Goal: Task Accomplishment & Management: Complete application form

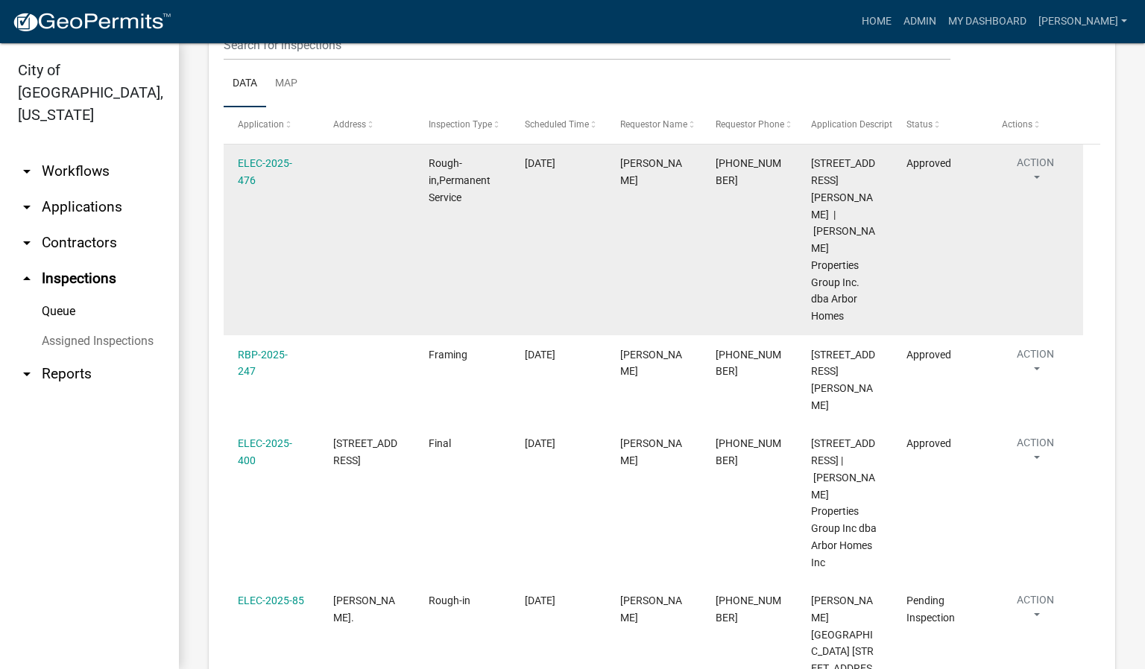
scroll to position [304, 0]
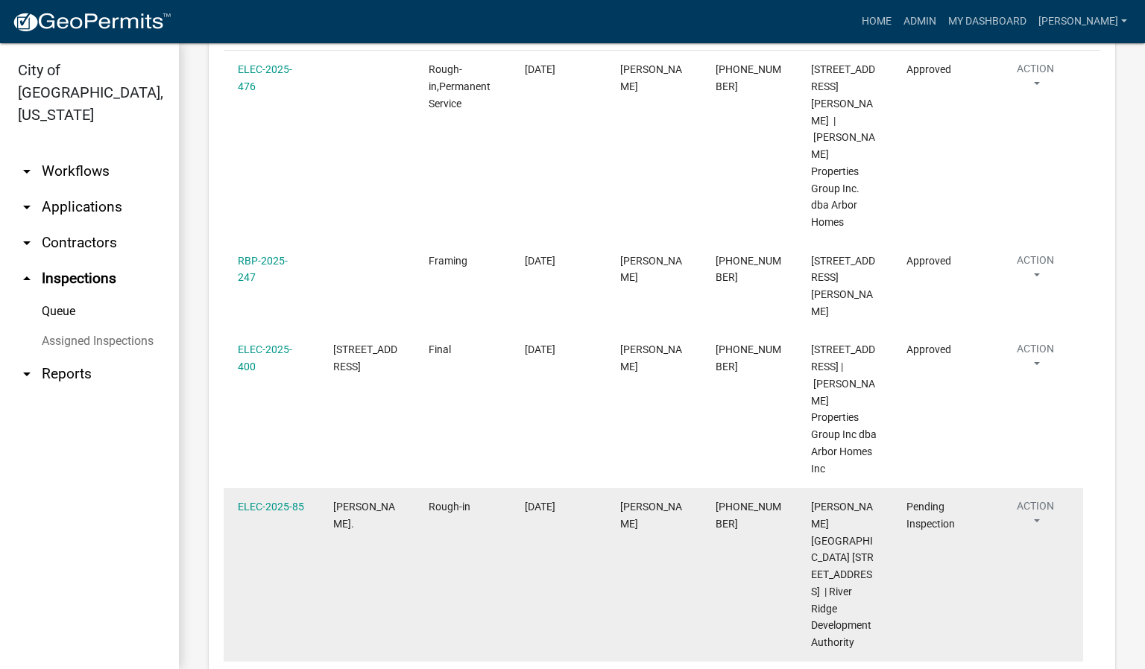
click at [1036, 499] on button "Action" at bounding box center [1035, 517] width 67 height 37
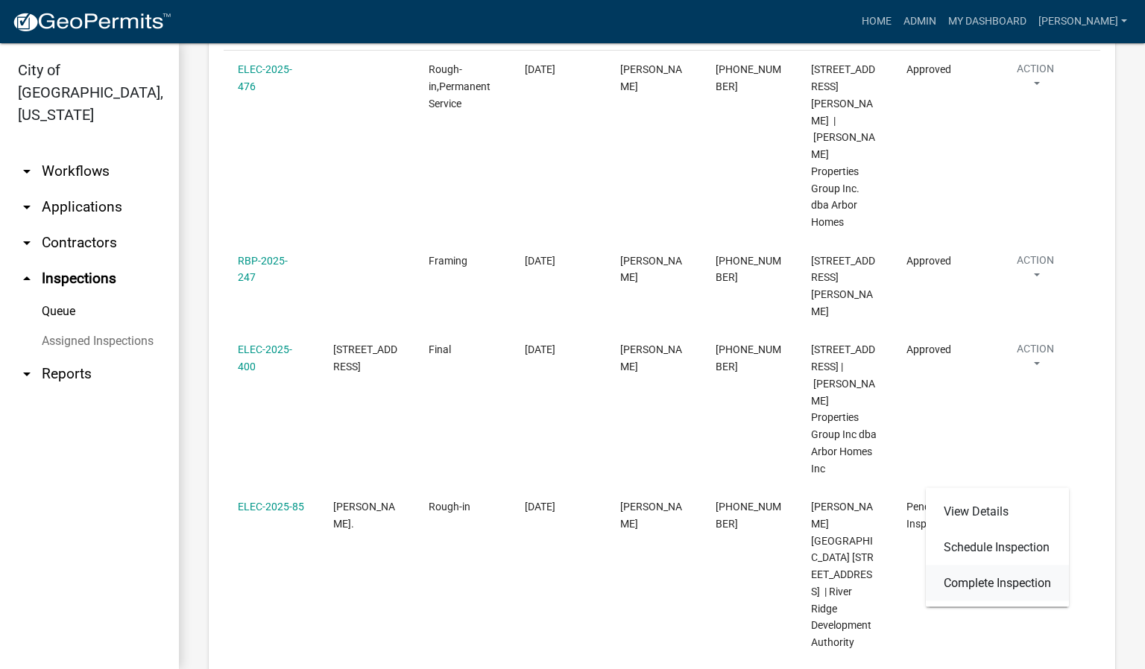
click at [985, 580] on link "Complete Inspection" at bounding box center [997, 584] width 143 height 36
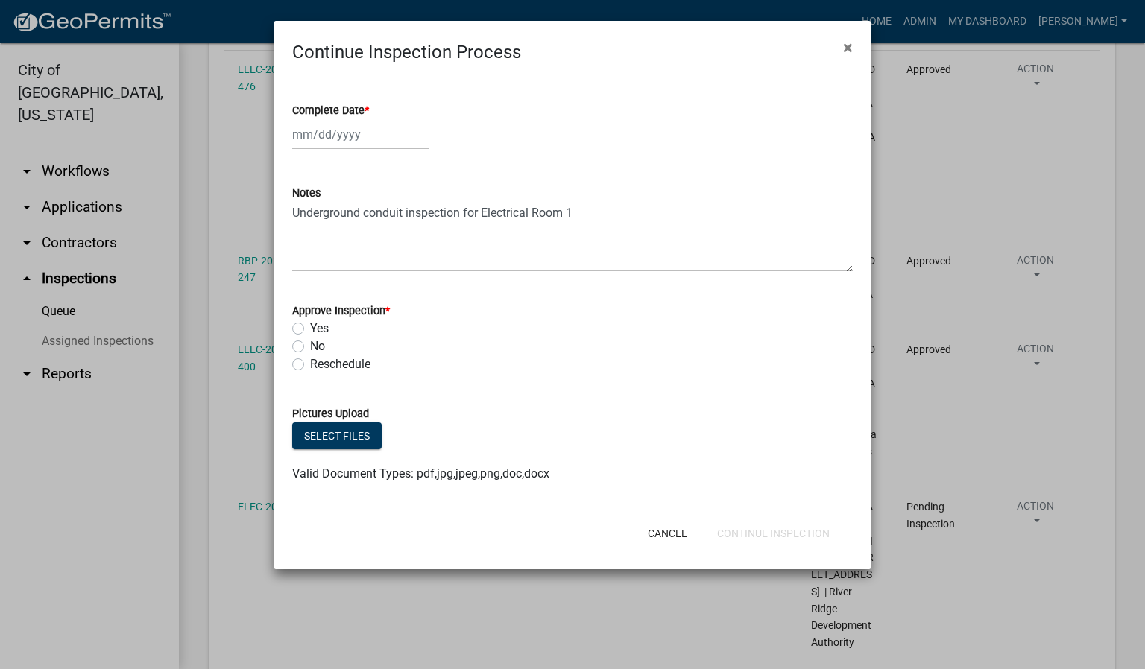
click at [368, 110] on span "*" at bounding box center [367, 110] width 4 height 13
click at [368, 119] on input "Complete Date *" at bounding box center [360, 134] width 136 height 31
select select "9"
select select "2025"
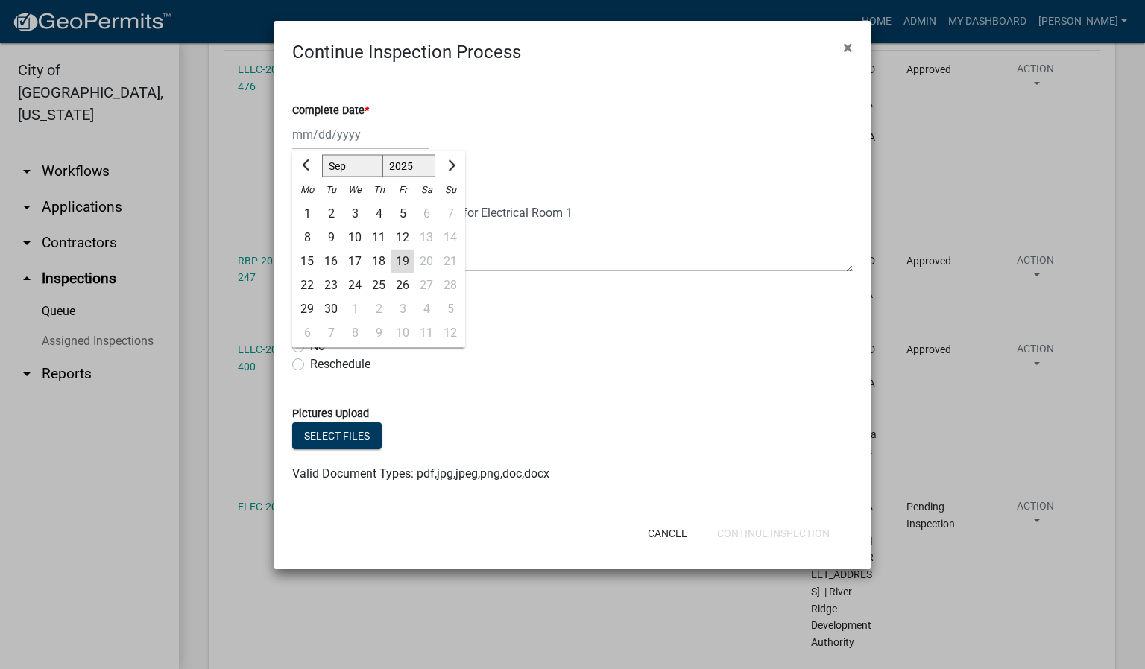
click at [405, 262] on div "19" at bounding box center [403, 262] width 24 height 24
type input "[DATE]"
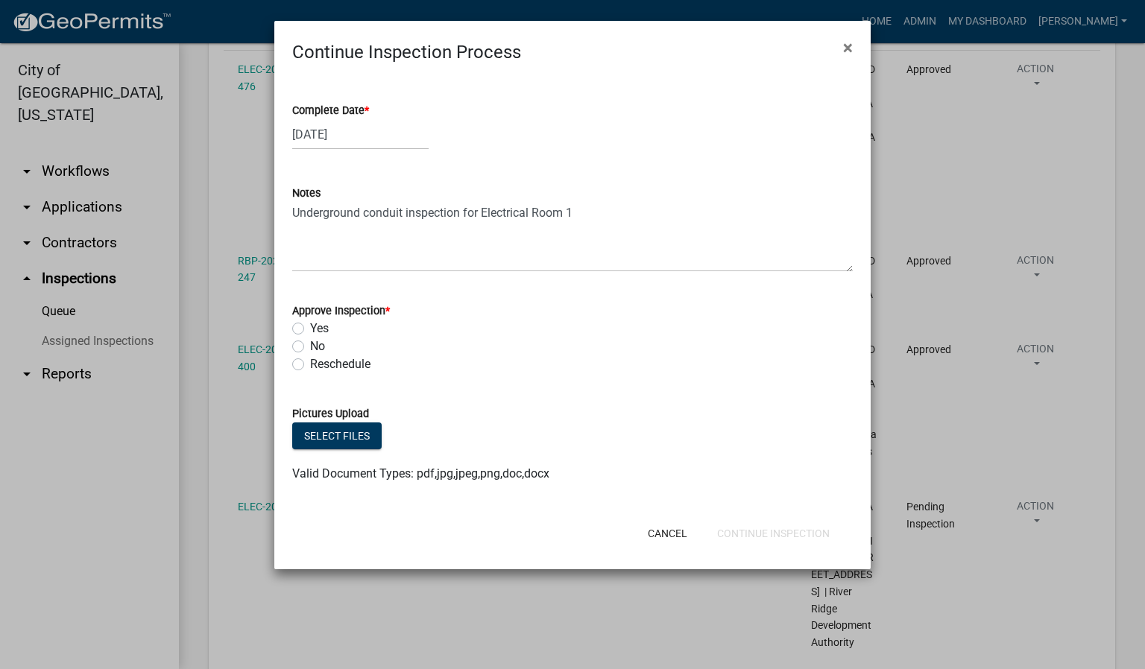
drag, startPoint x: 297, startPoint y: 325, endPoint x: 304, endPoint y: 333, distance: 10.6
click at [310, 327] on label "Yes" at bounding box center [319, 329] width 19 height 18
click at [310, 327] on input "Yes" at bounding box center [315, 325] width 10 height 10
radio input "true"
click at [797, 526] on button "Continue Inspection" at bounding box center [773, 533] width 136 height 27
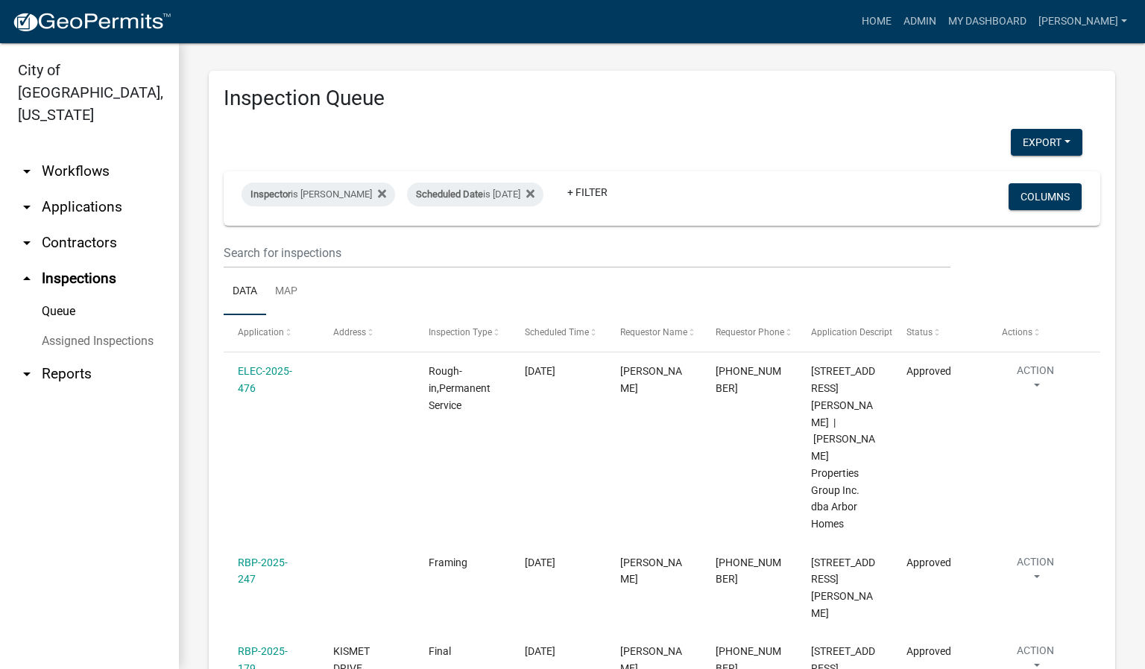
scroll to position [0, 0]
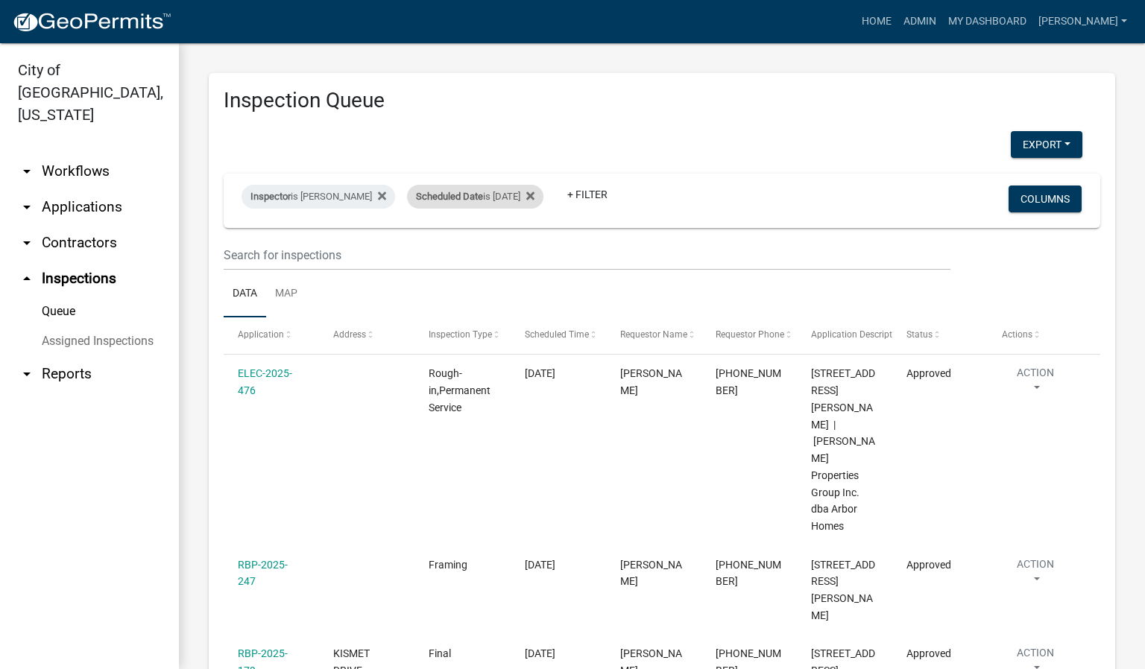
click at [528, 198] on div "Scheduled Date is [DATE]" at bounding box center [475, 197] width 136 height 24
click at [532, 255] on input "[DATE]" at bounding box center [484, 252] width 104 height 31
type input "[DATE]"
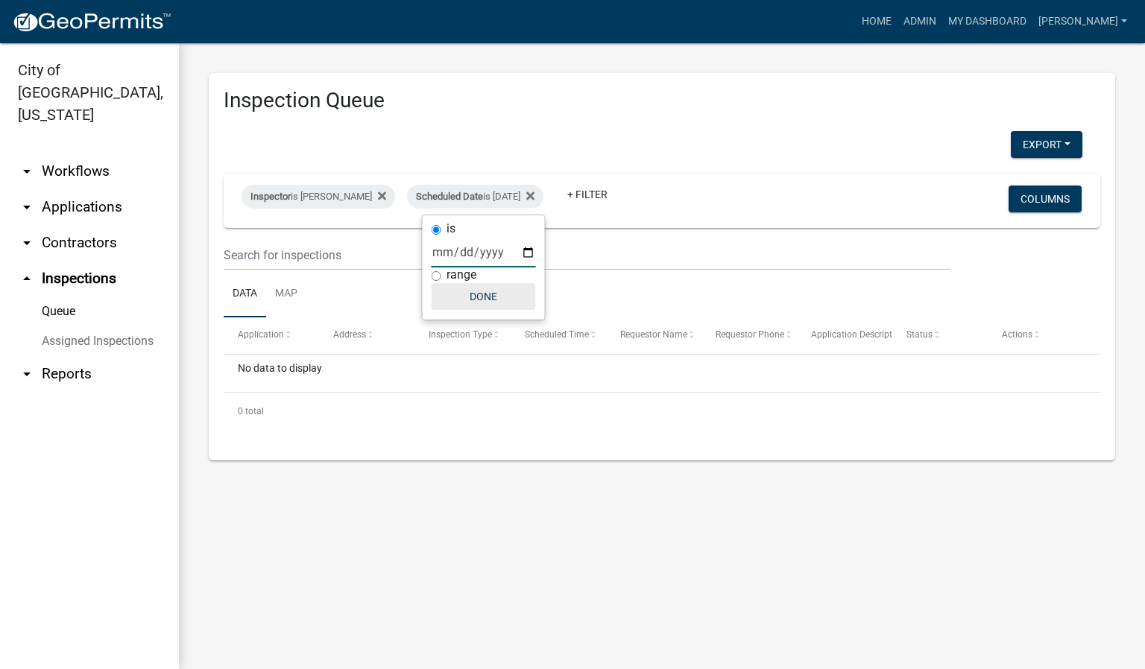
click at [492, 300] on button "Done" at bounding box center [484, 296] width 104 height 27
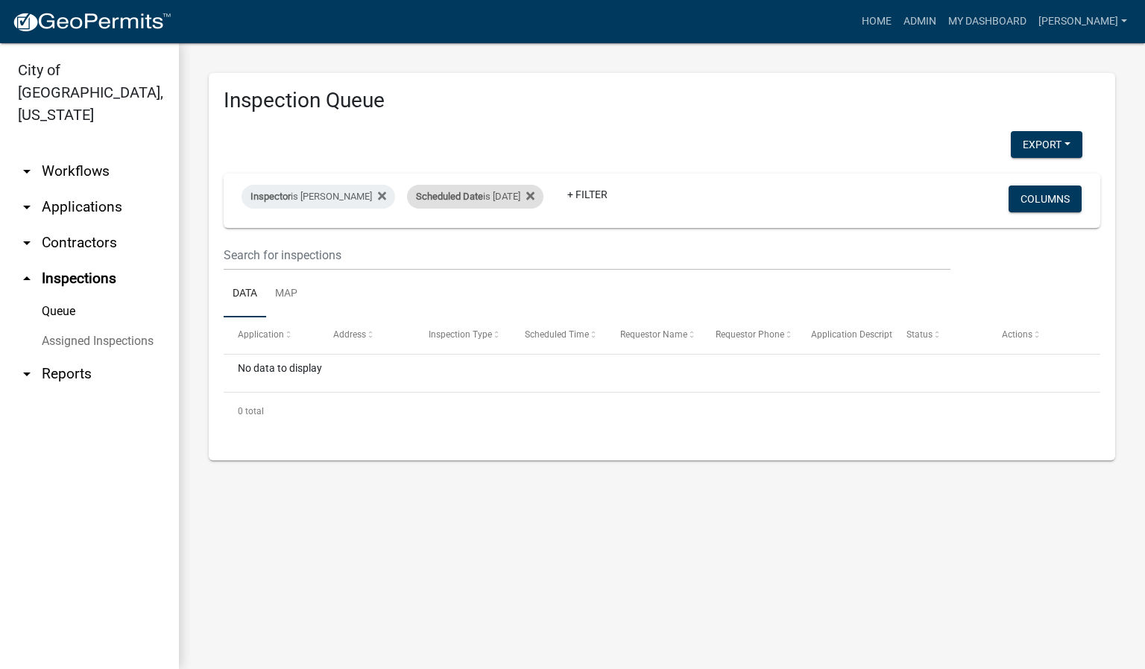
click at [526, 191] on div "Scheduled Date is [DATE]" at bounding box center [475, 197] width 136 height 24
click at [532, 256] on input "[DATE]" at bounding box center [484, 252] width 104 height 31
type input "[DATE]"
